Goal: Transaction & Acquisition: Purchase product/service

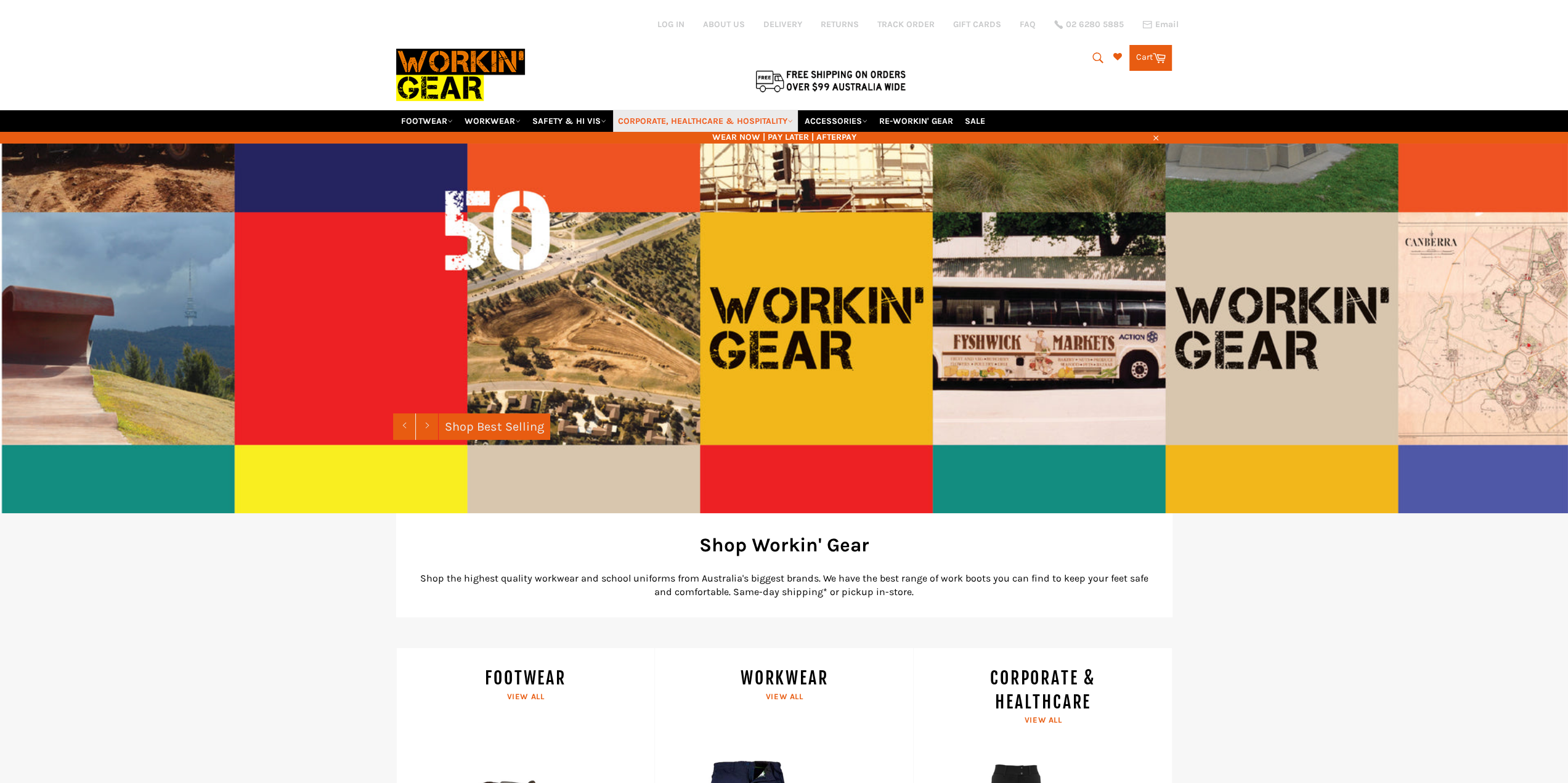
click at [700, 111] on link "CORPORATE, HEALTHCARE & HOSPITALITY" at bounding box center [705, 121] width 185 height 22
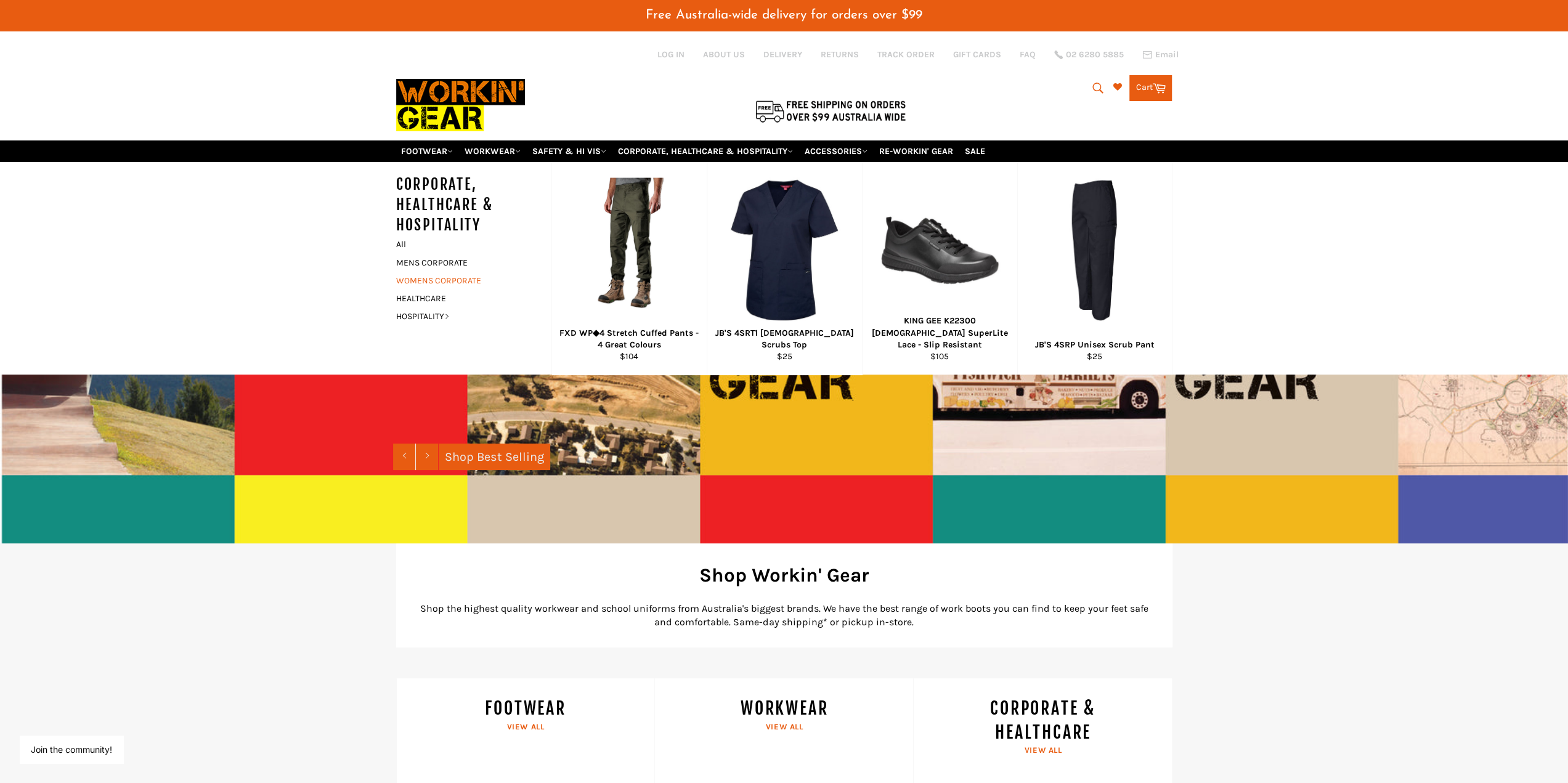
click at [432, 272] on link "WOMENS CORPORATE" at bounding box center [465, 281] width 150 height 18
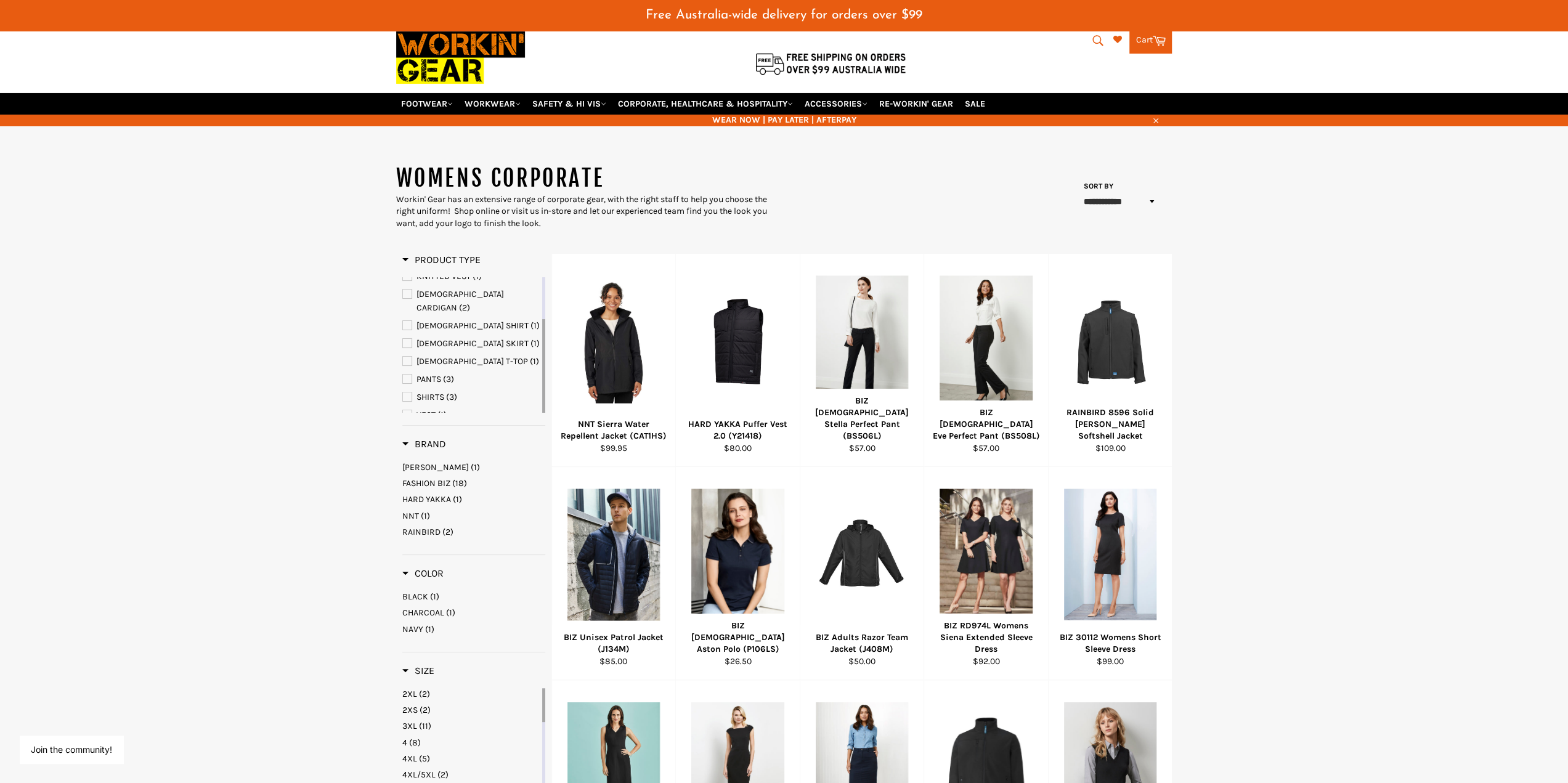
scroll to position [61, 0]
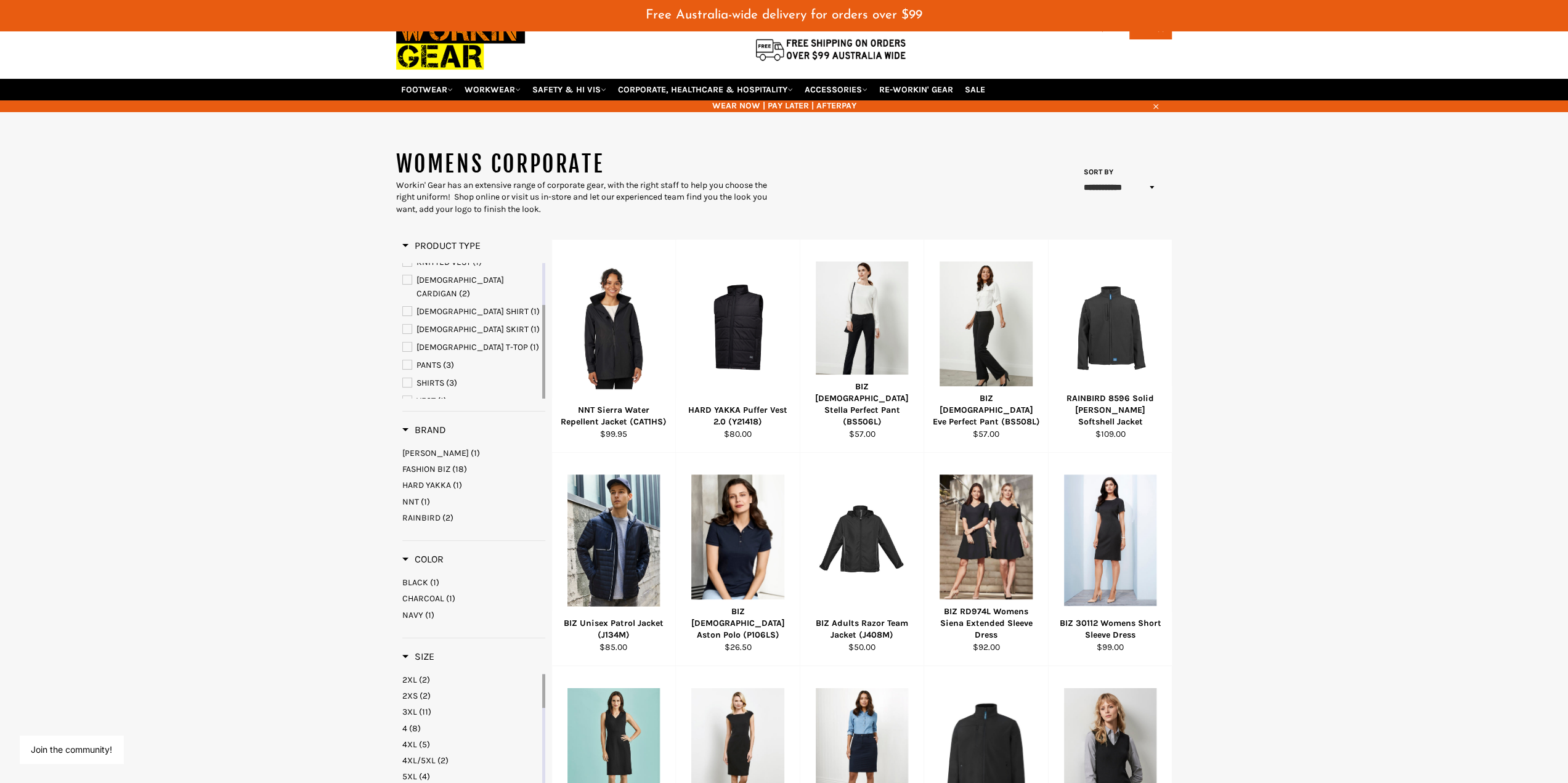
click at [408, 379] on span "SHIRTS" at bounding box center [406, 382] width 9 height 9
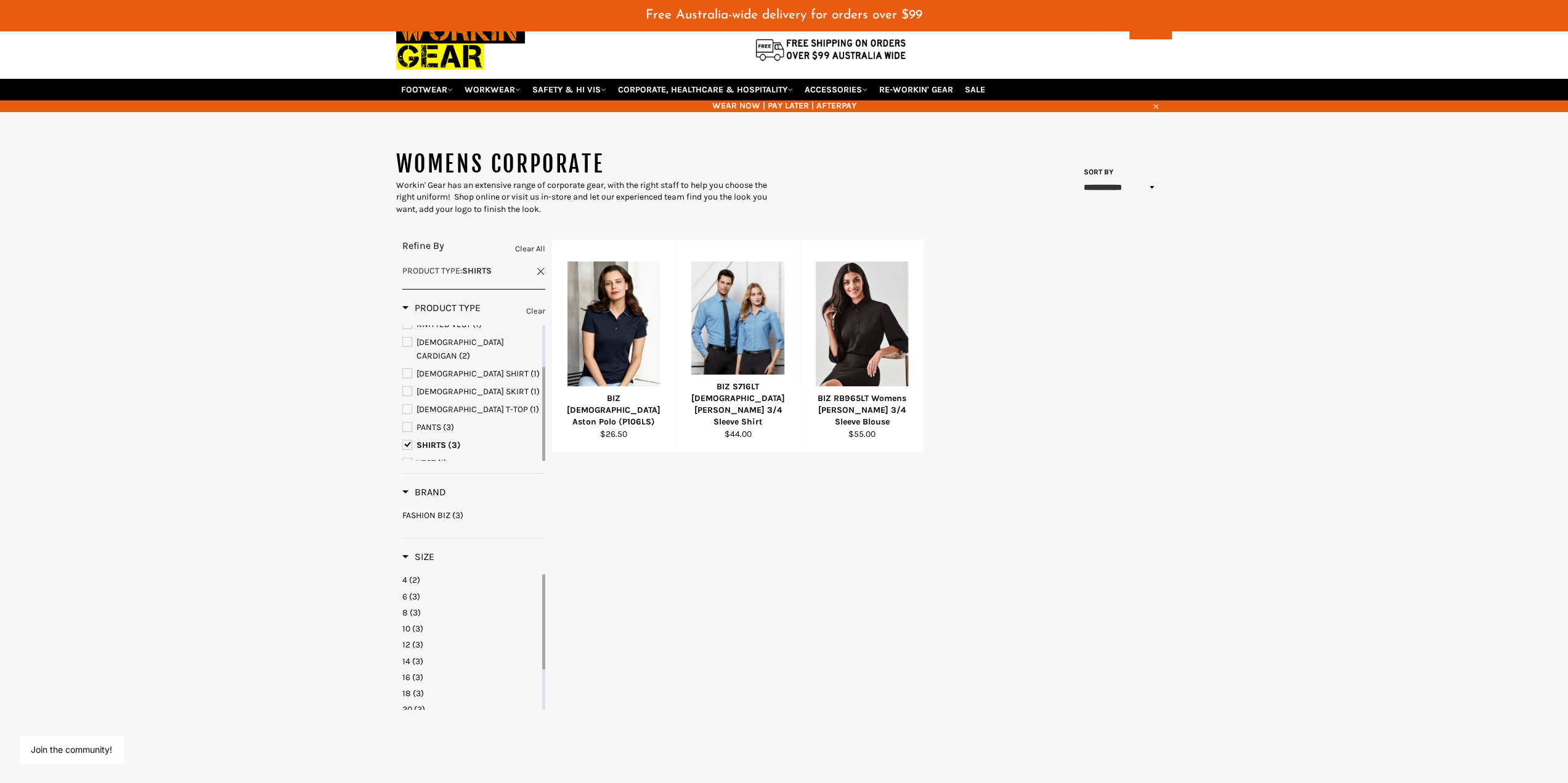
click at [404, 369] on span "LADIES SHIRT" at bounding box center [406, 373] width 9 height 9
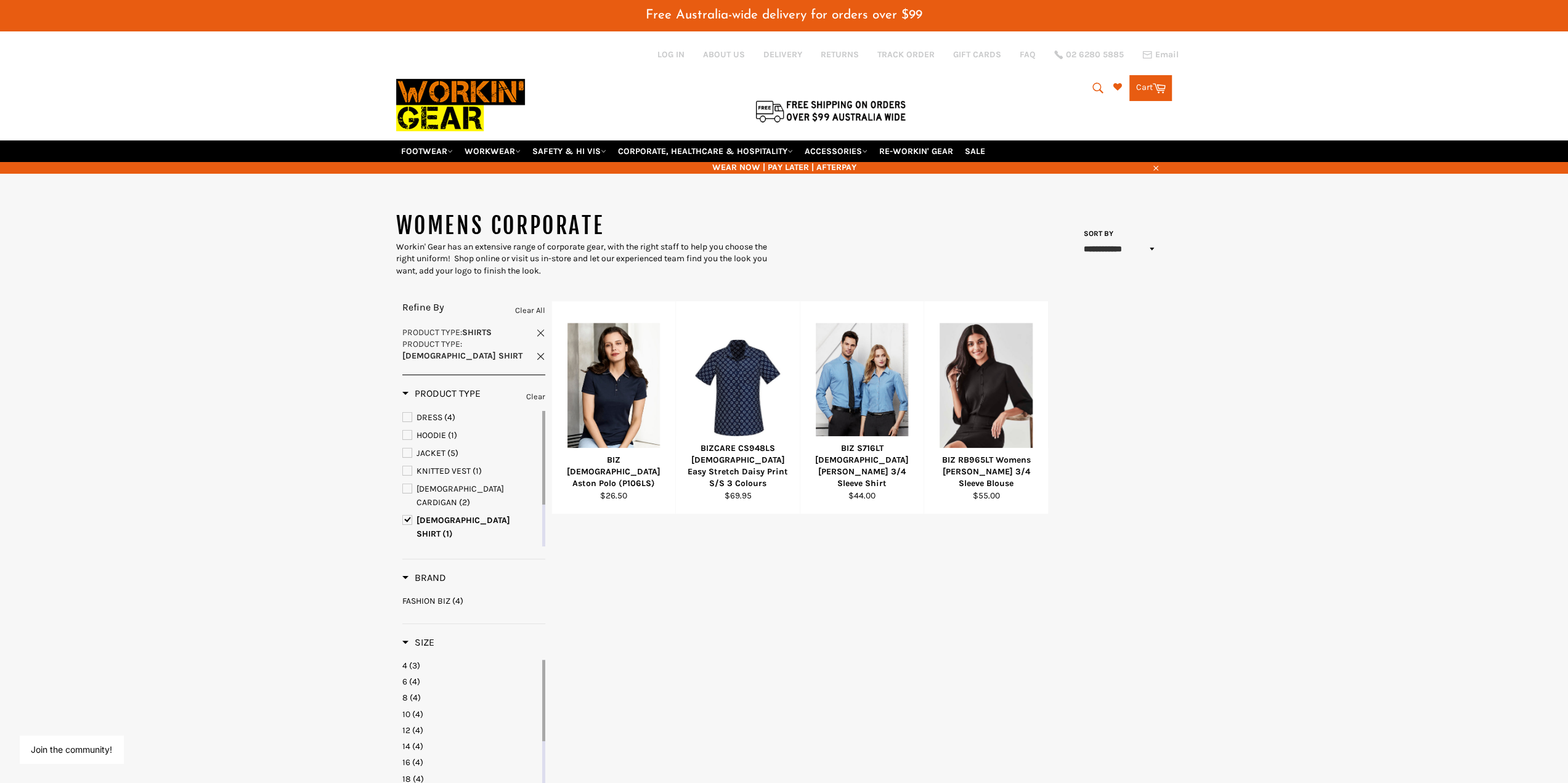
click at [406, 413] on span "DRESS" at bounding box center [406, 417] width 9 height 9
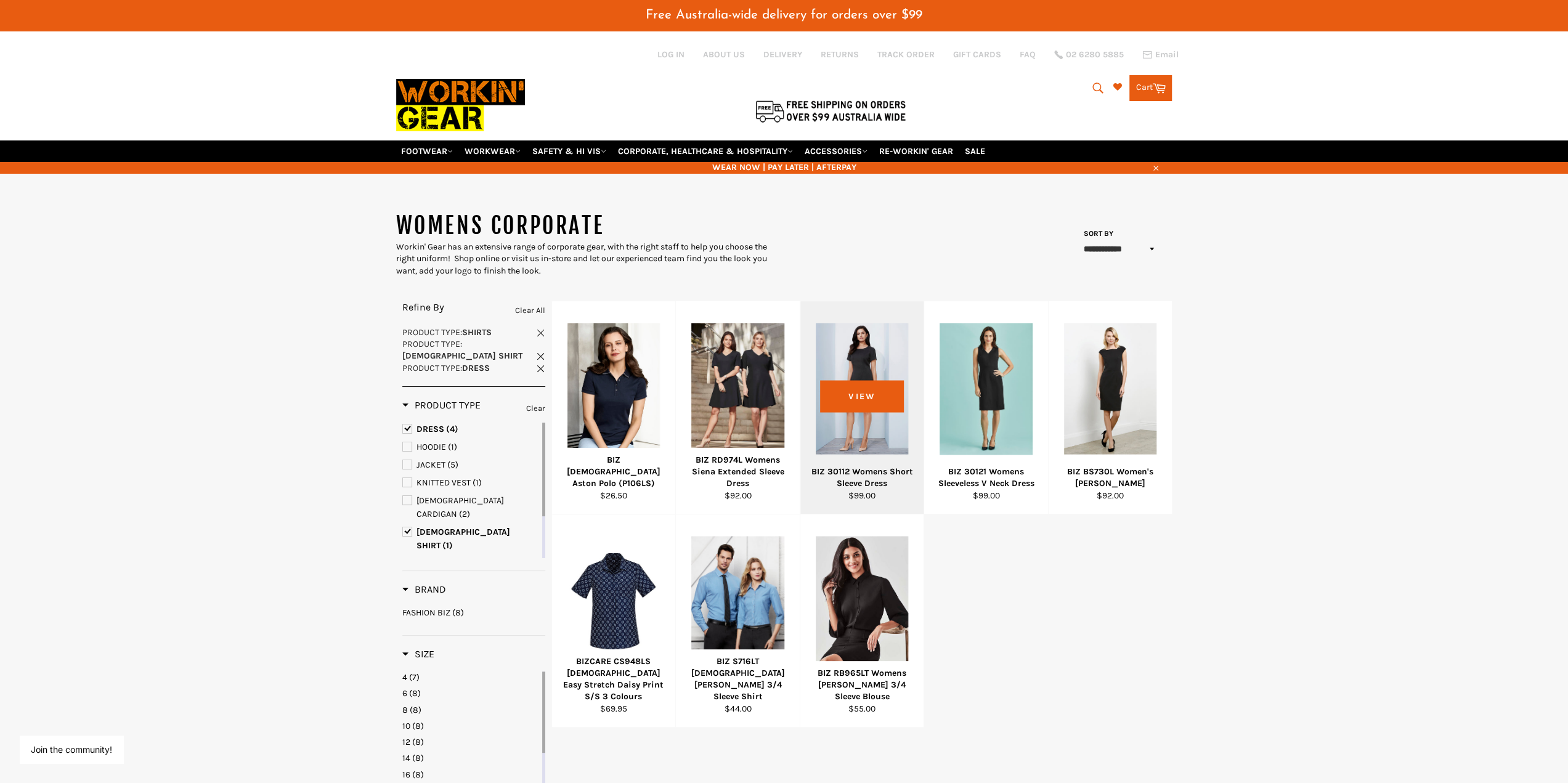
click at [862, 462] on div at bounding box center [862, 388] width 93 height 145
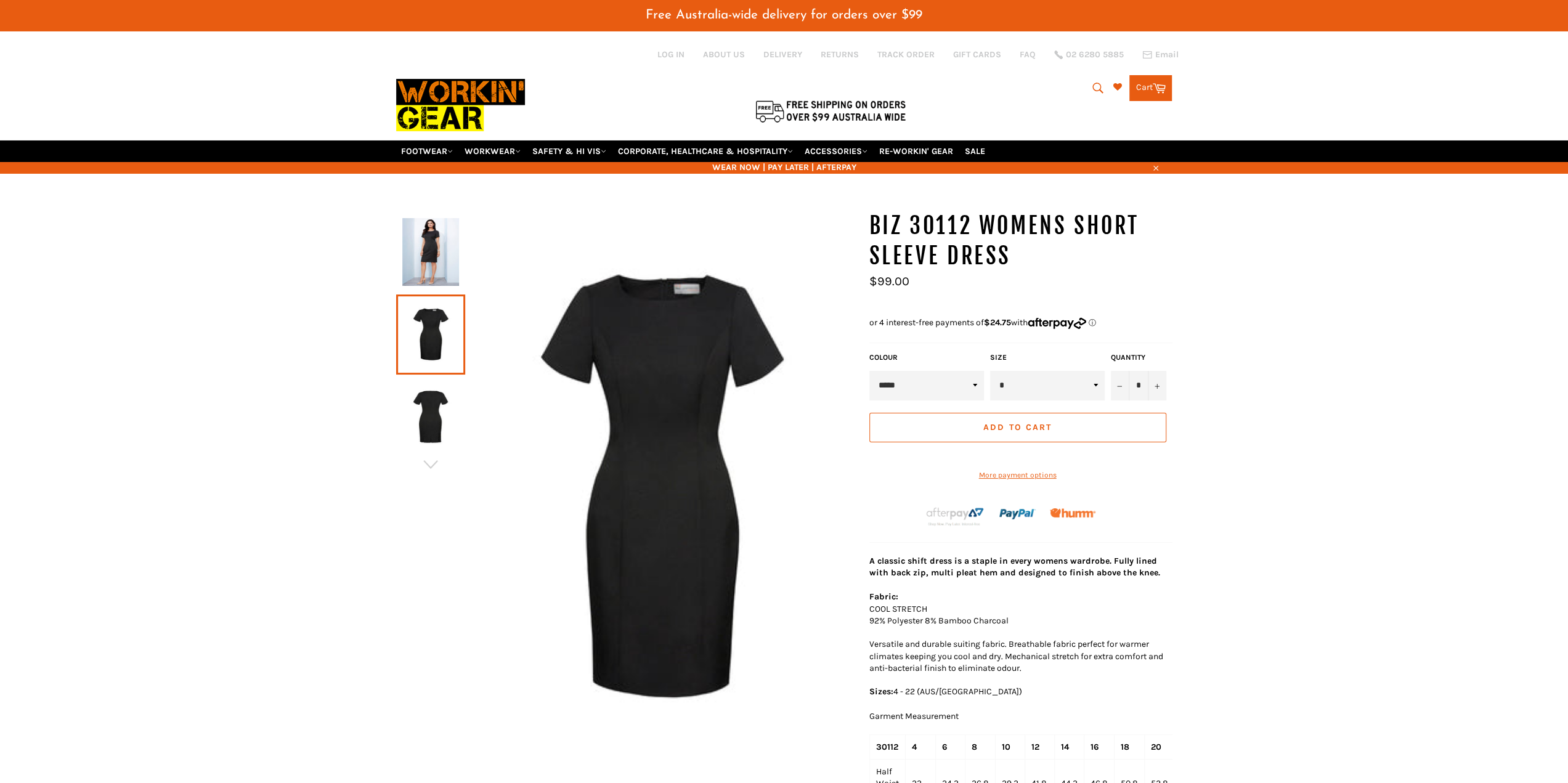
click at [439, 238] on img at bounding box center [430, 252] width 57 height 68
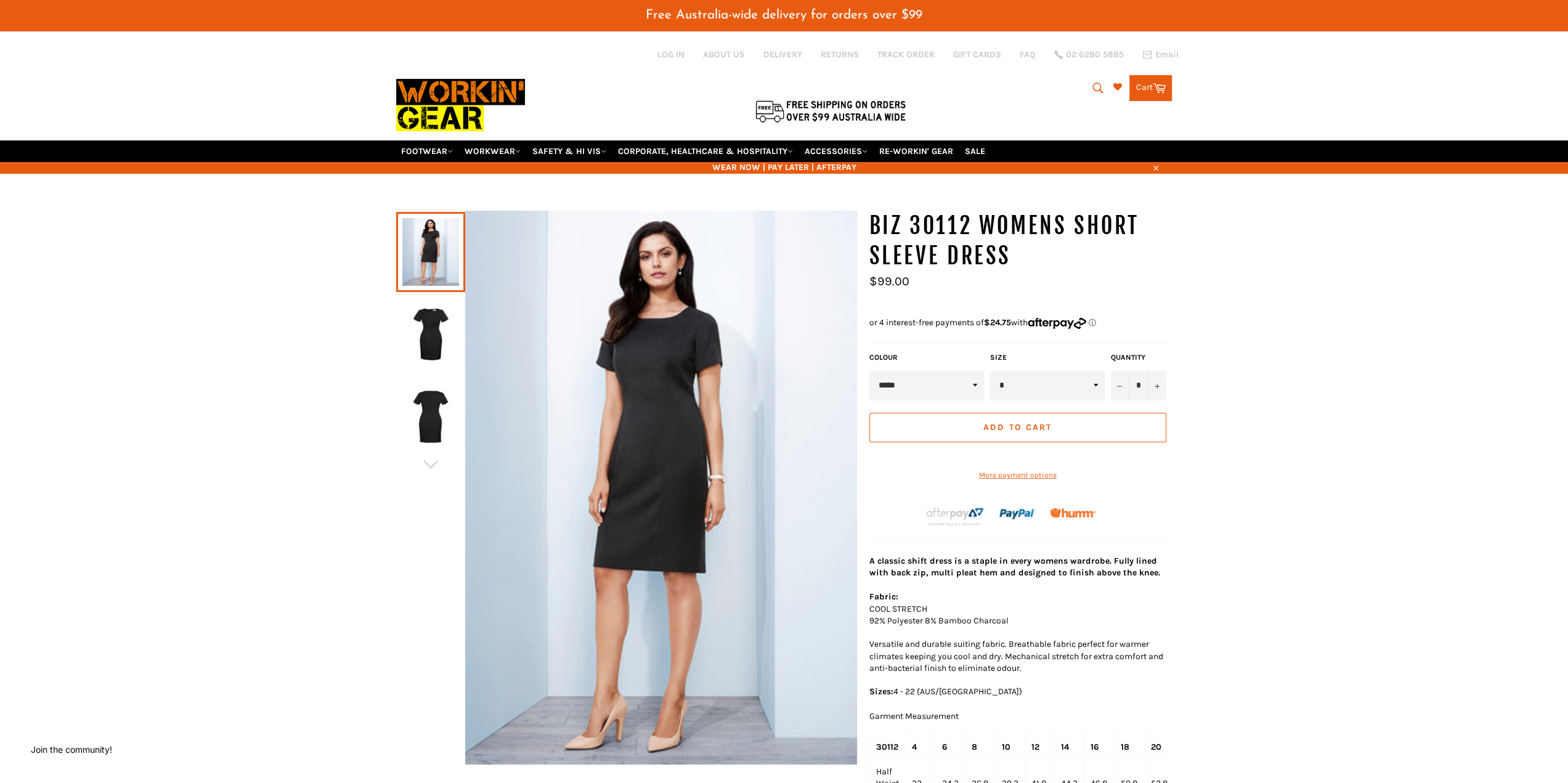
click at [451, 301] on img at bounding box center [430, 334] width 57 height 68
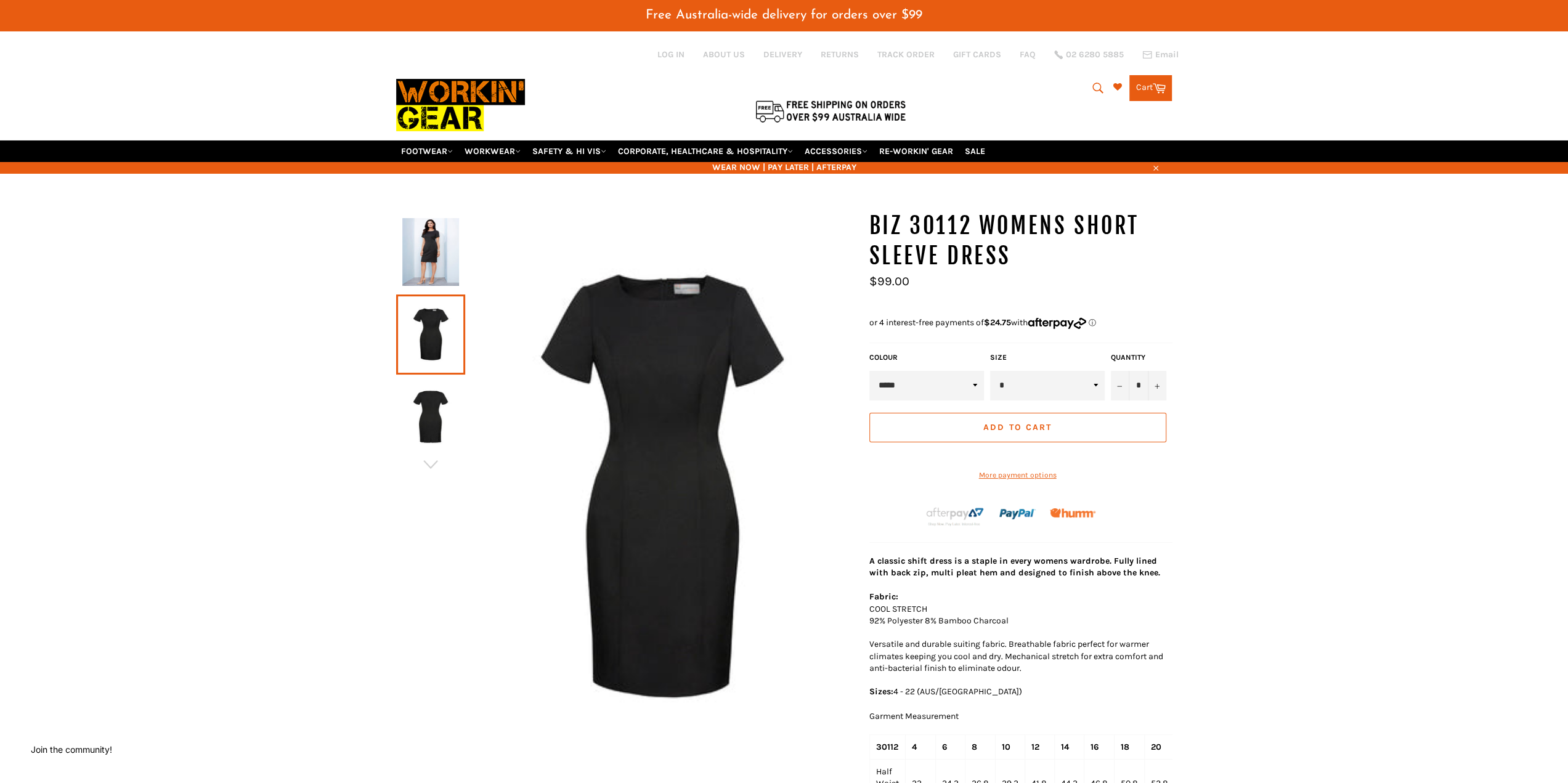
click at [445, 247] on img at bounding box center [430, 252] width 57 height 68
